Goal: Task Accomplishment & Management: Use online tool/utility

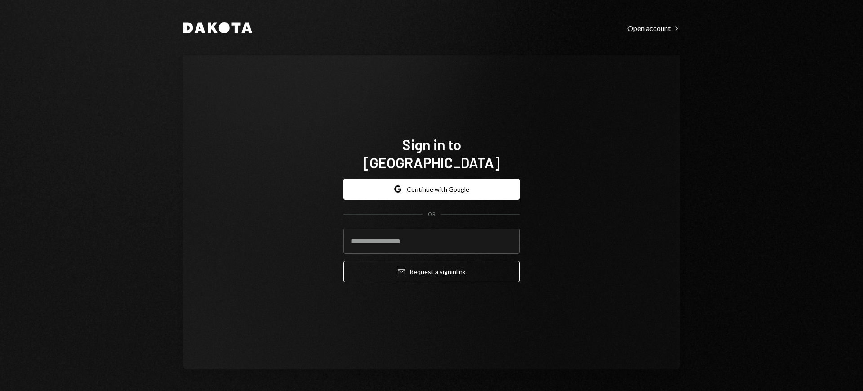
click at [422, 228] on input "email" at bounding box center [431, 240] width 176 height 25
click at [0, 390] on com-1password-button at bounding box center [0, 391] width 0 height 0
type input "**********"
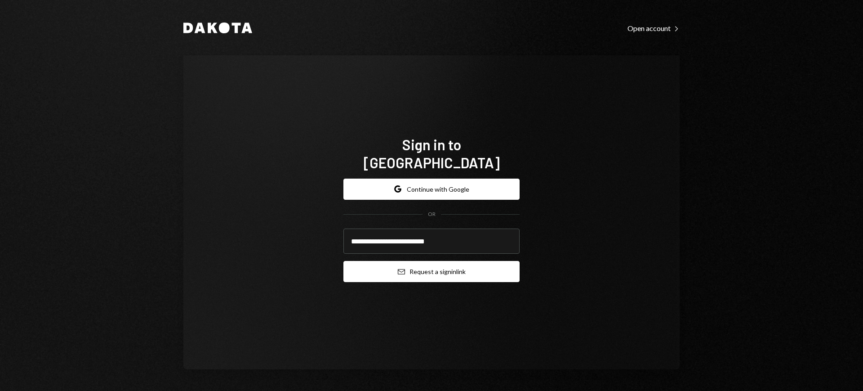
click at [432, 262] on button "Email Request a sign in link" at bounding box center [431, 271] width 176 height 21
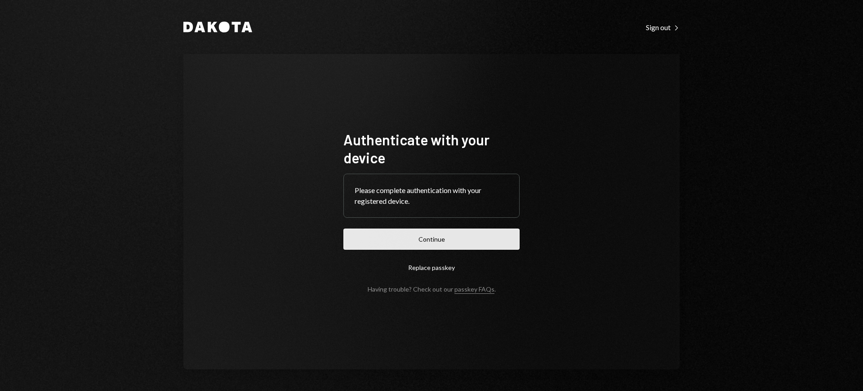
click at [454, 232] on button "Continue" at bounding box center [431, 238] width 176 height 21
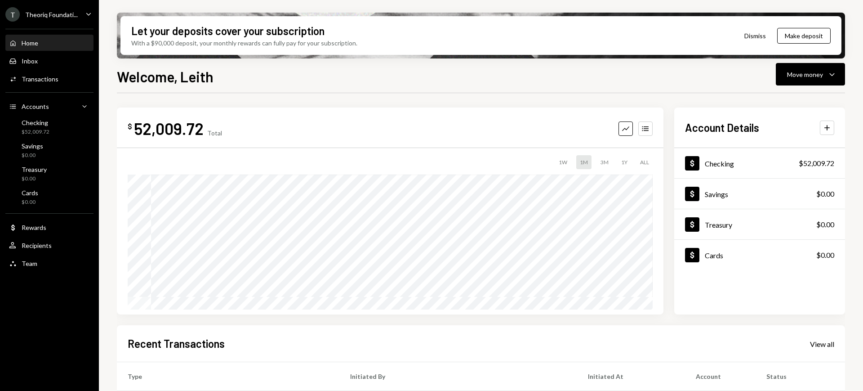
click at [82, 7] on div "T Theoriq Foundati... Caret Down" at bounding box center [49, 14] width 99 height 14
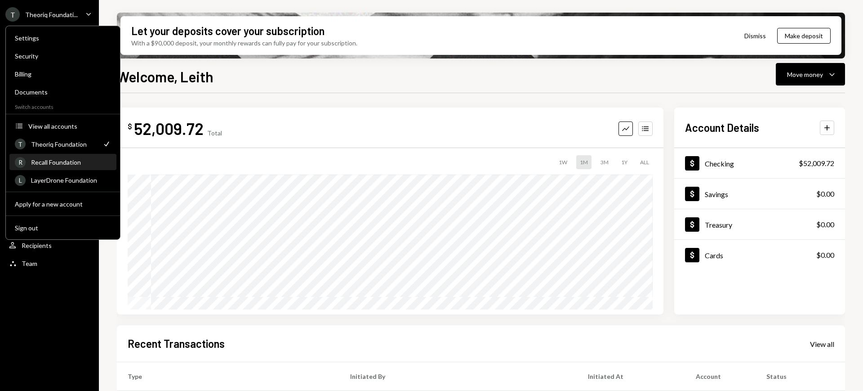
click at [94, 156] on div "R Recall Foundation" at bounding box center [63, 162] width 96 height 15
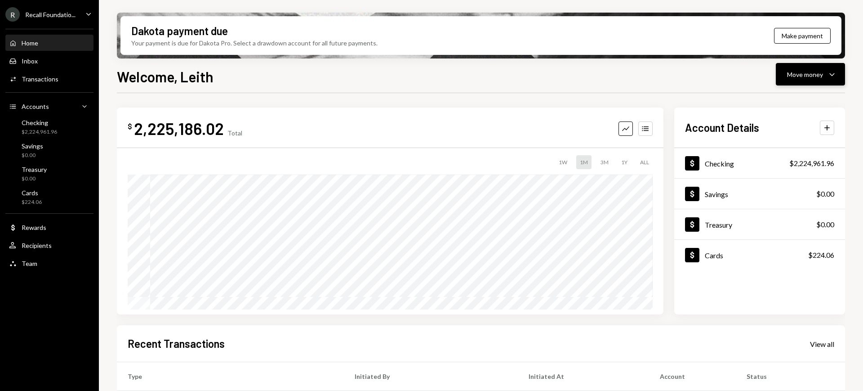
click at [807, 70] on div "Move money" at bounding box center [805, 74] width 36 height 9
click at [794, 136] on div "Deposit Deposit" at bounding box center [797, 142] width 90 height 20
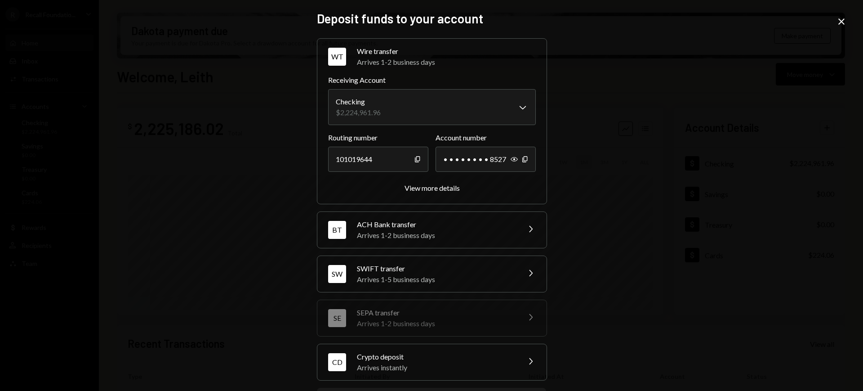
scroll to position [47, 0]
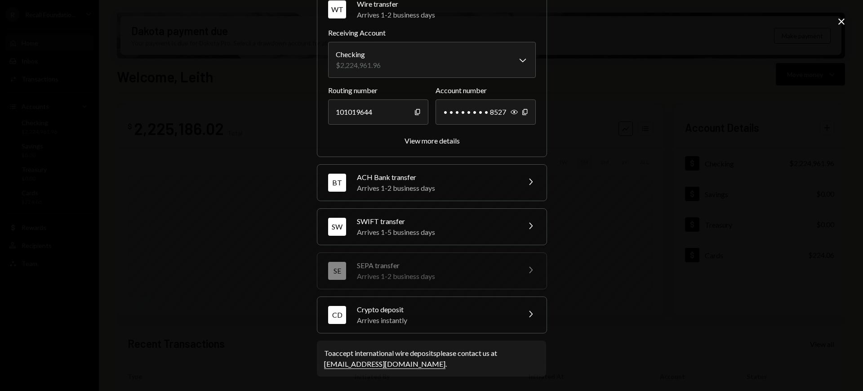
click at [525, 303] on div "CD Crypto deposit Arrives instantly Chevron Right" at bounding box center [431, 315] width 229 height 36
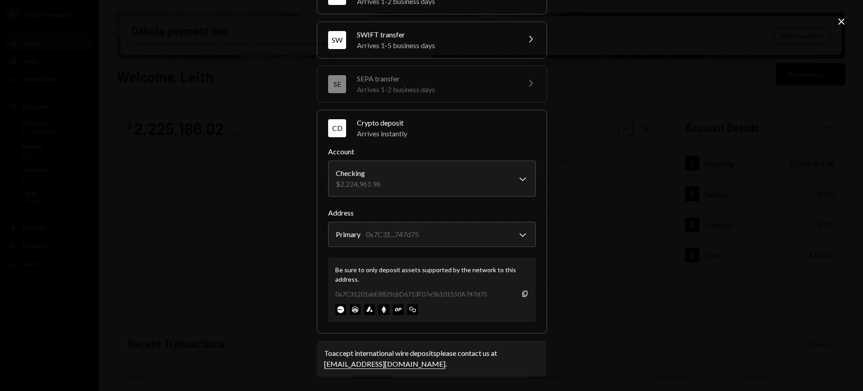
scroll to position [105, 0]
click at [522, 293] on icon "Copy" at bounding box center [524, 293] width 7 height 7
